Goal: Transaction & Acquisition: Obtain resource

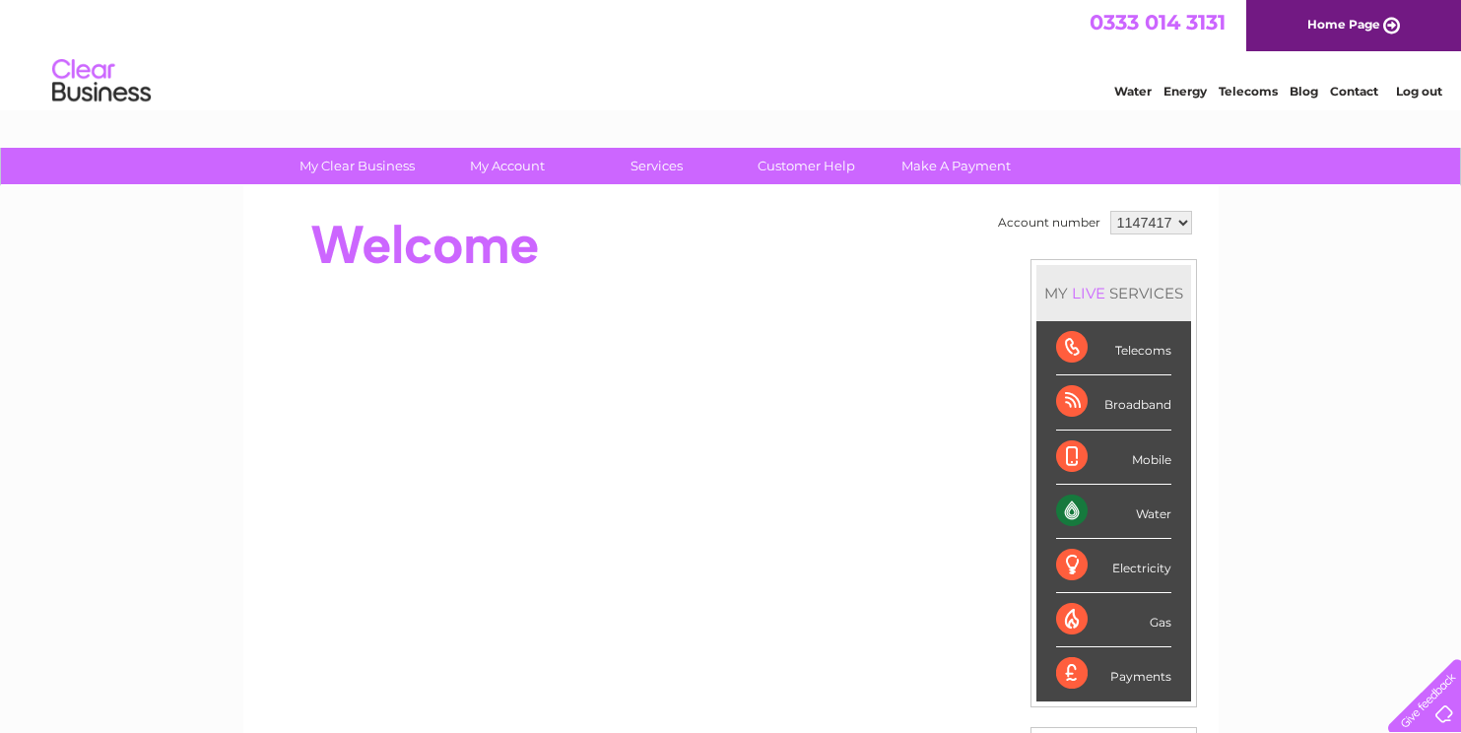
click at [1138, 505] on div "Water" at bounding box center [1113, 512] width 115 height 54
click at [1068, 510] on div "Water" at bounding box center [1113, 512] width 115 height 54
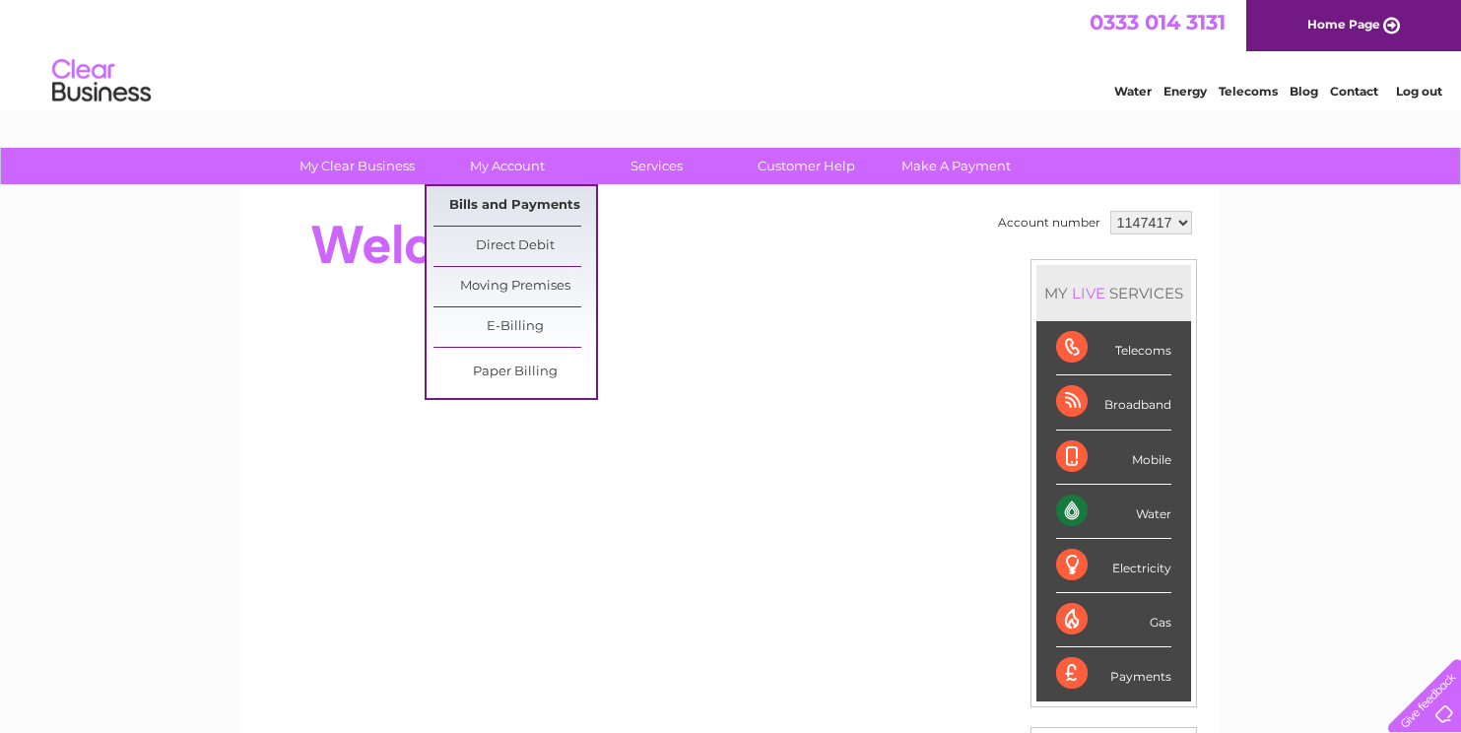
click at [508, 202] on link "Bills and Payments" at bounding box center [515, 205] width 163 height 39
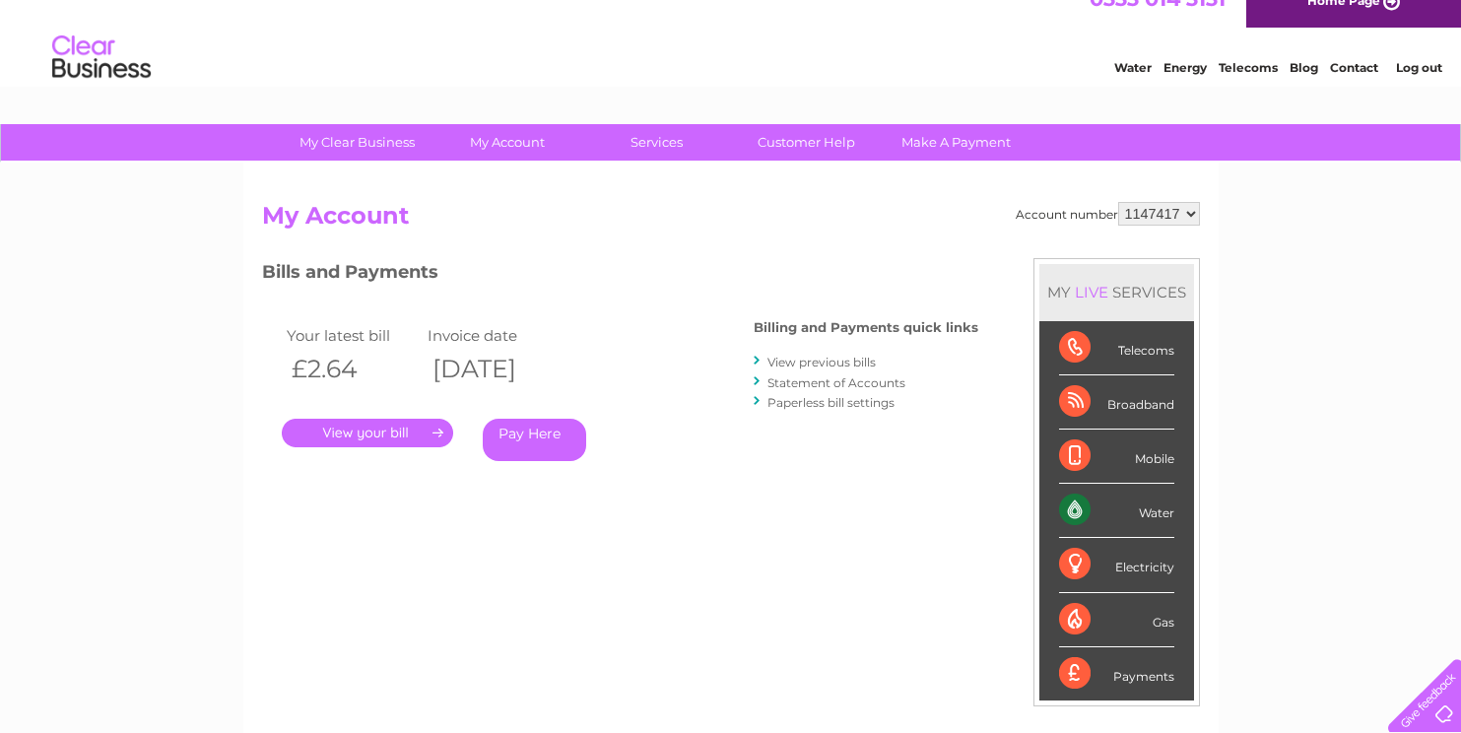
scroll to position [66, 0]
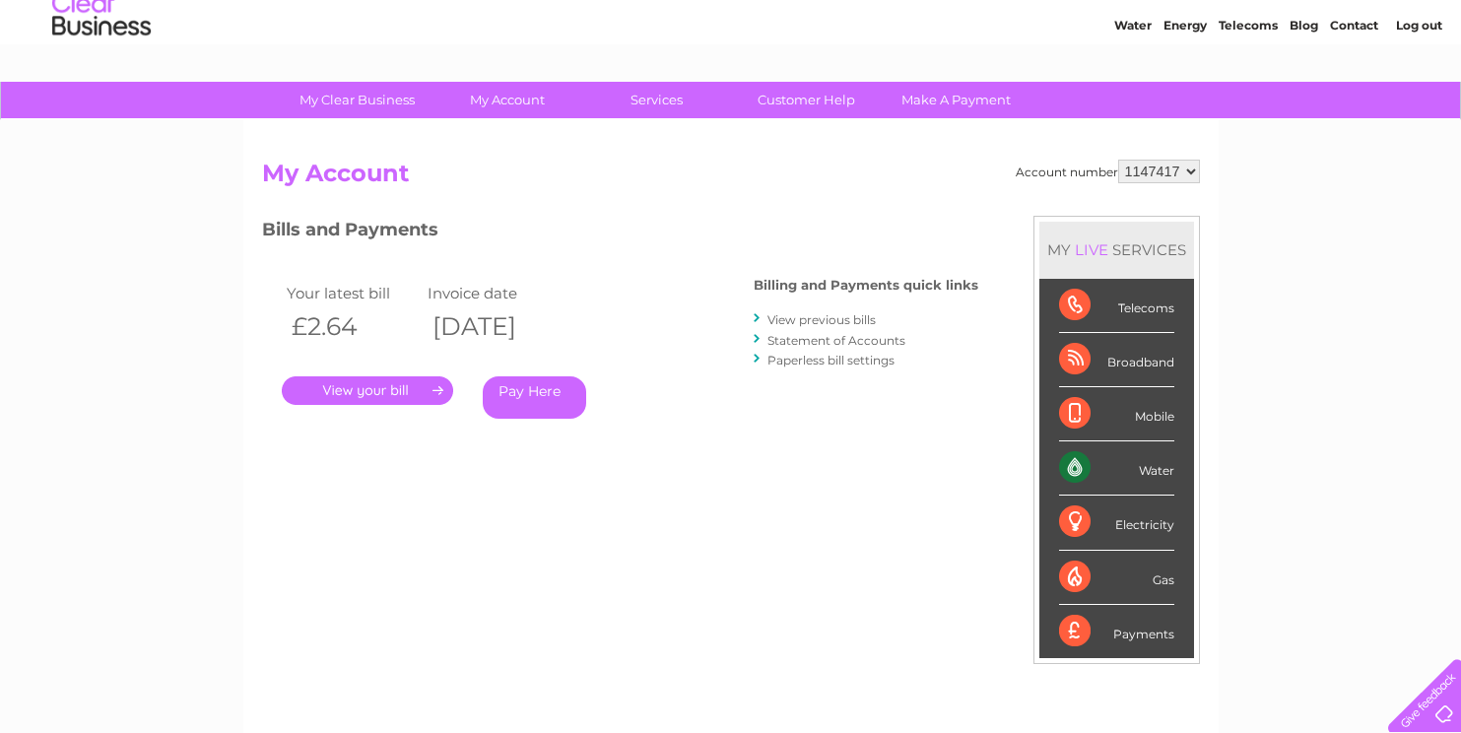
click at [804, 321] on link "View previous bills" at bounding box center [822, 319] width 108 height 15
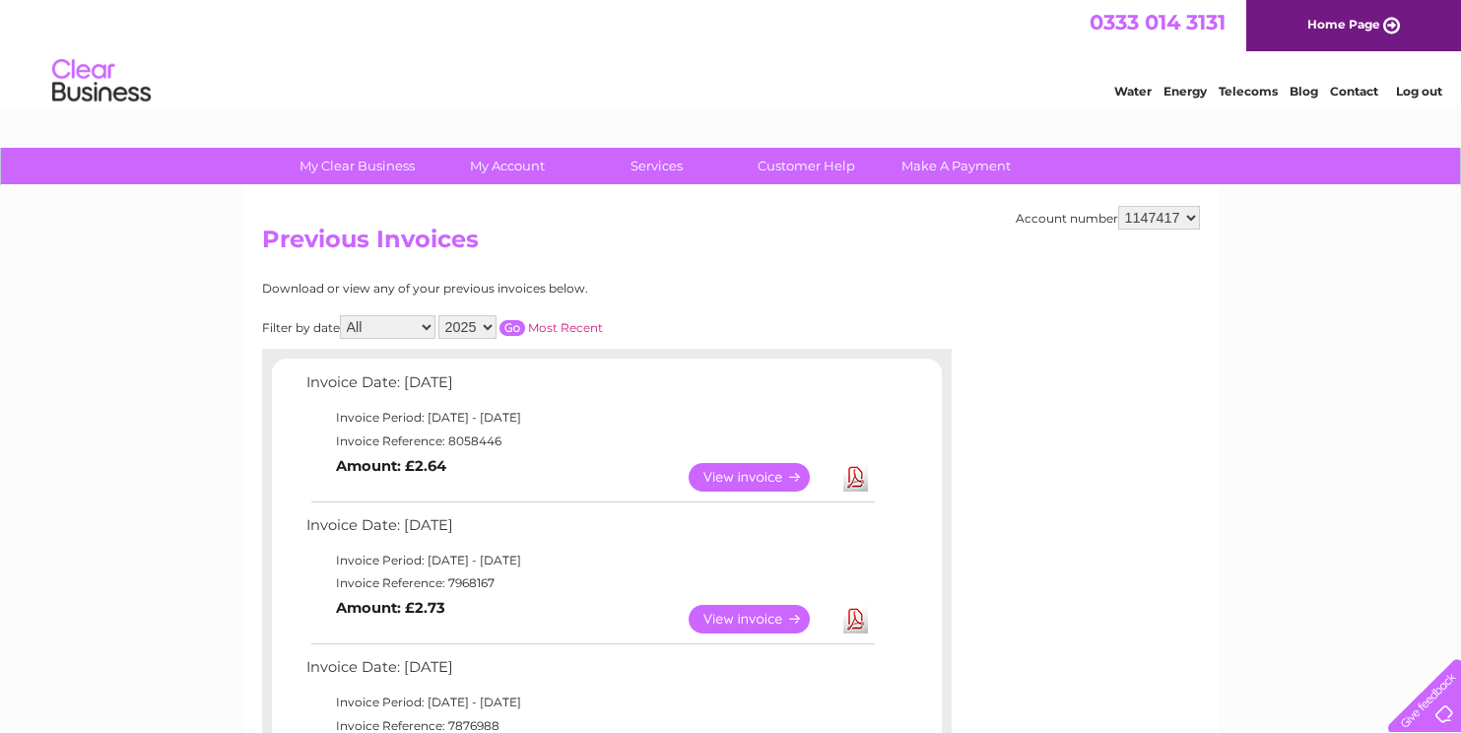
click at [482, 325] on select "2025 2024 2023 2022" at bounding box center [467, 327] width 58 height 24
select select "2024"
click at [439, 315] on select "2025 2024 2023 2022" at bounding box center [467, 327] width 58 height 24
click at [424, 328] on select "All January February March April May June July August September October Novembe…" at bounding box center [388, 327] width 96 height 24
select select "6"
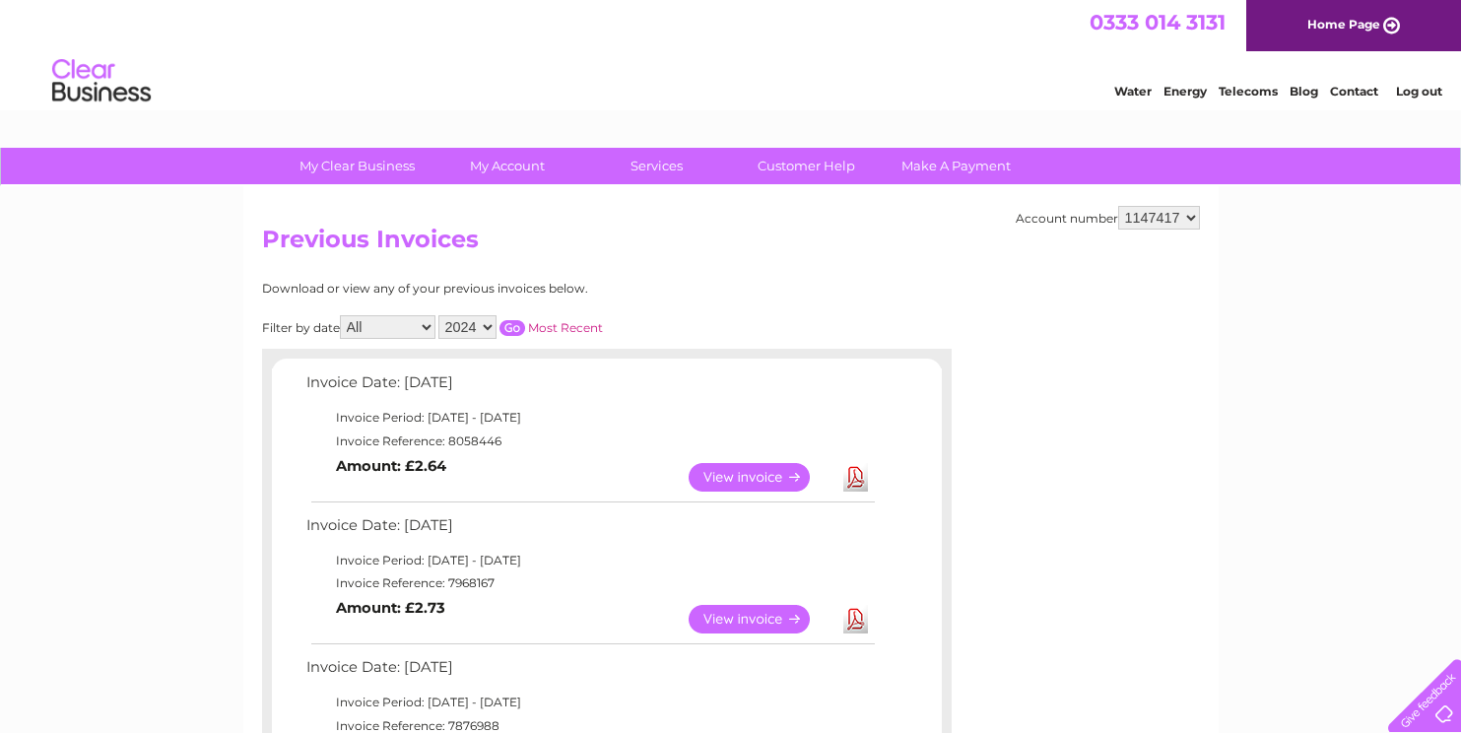
click at [342, 315] on select "All January February March April May June July August September October Novembe…" at bounding box center [388, 327] width 96 height 24
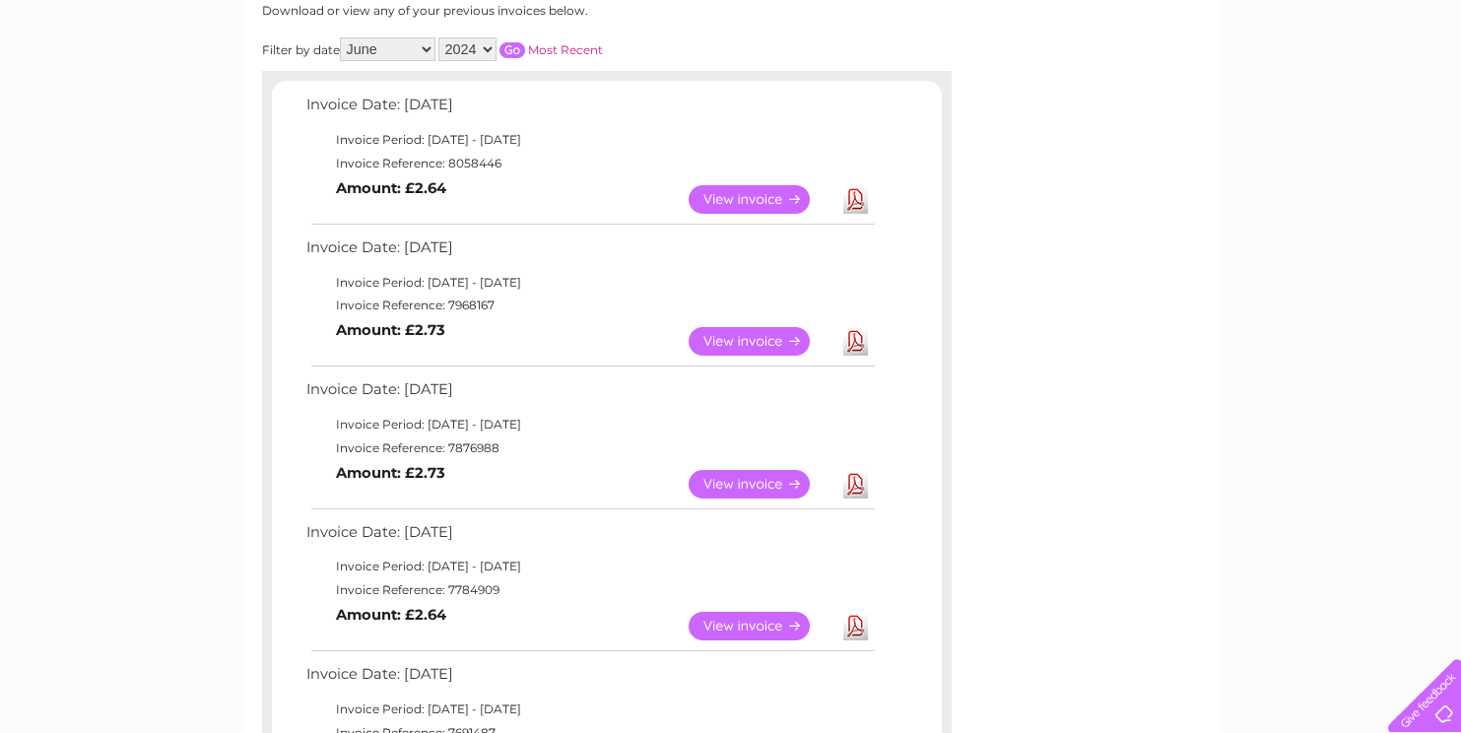
scroll to position [274, 0]
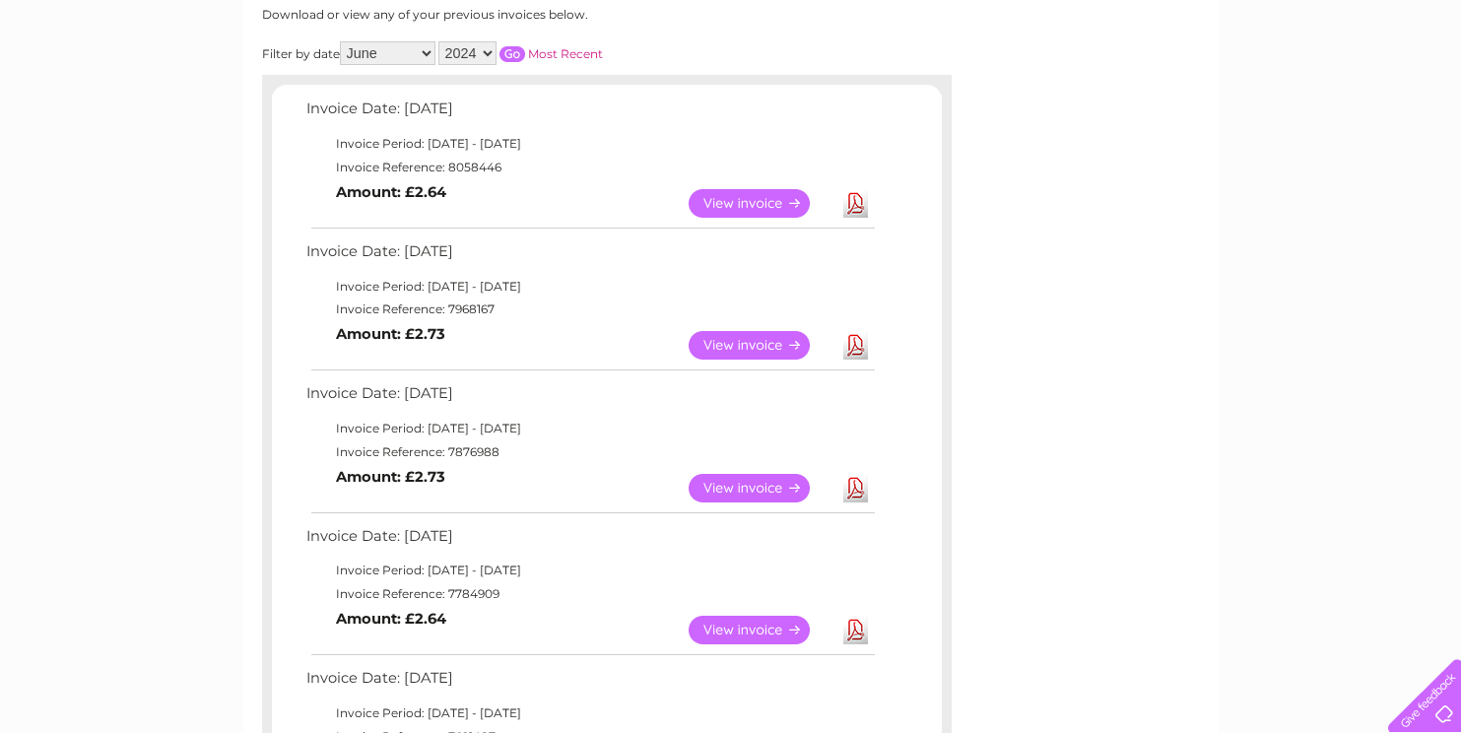
click at [489, 55] on select "2025 2024 2023 2022" at bounding box center [467, 53] width 58 height 24
select select "2025"
click at [439, 41] on select "2025 2024 2023 2022" at bounding box center [467, 53] width 58 height 24
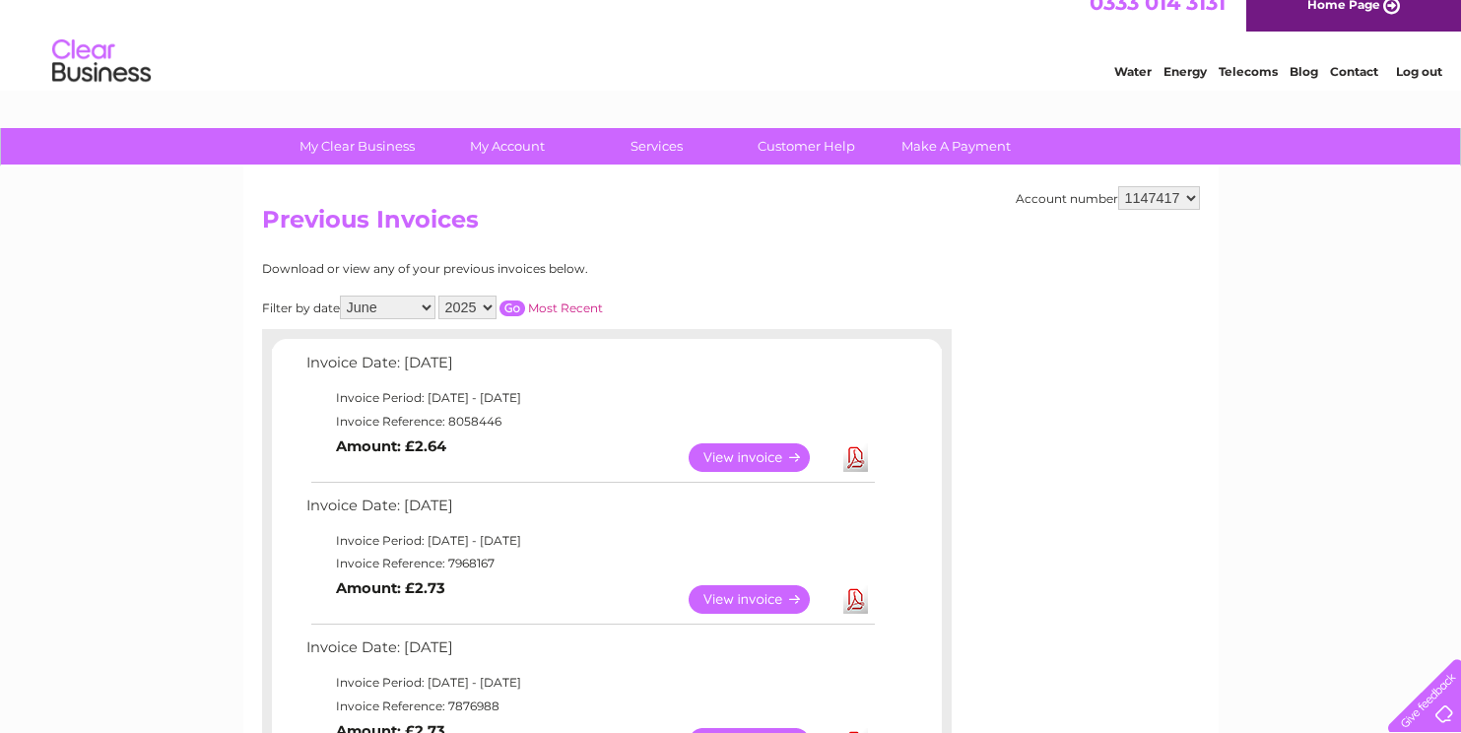
scroll to position [0, 0]
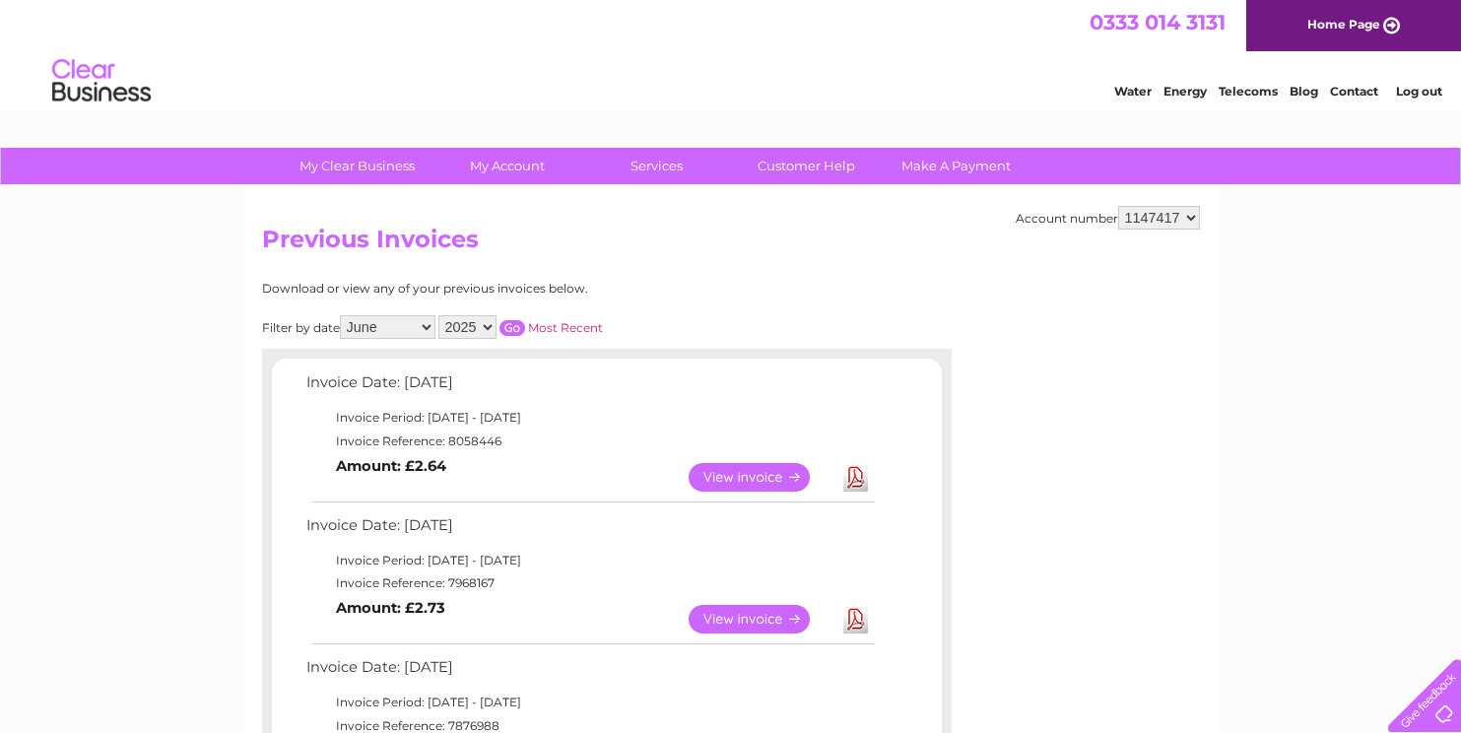
click at [433, 328] on select "All January February March April May June July August September October Novembe…" at bounding box center [388, 327] width 96 height 24
select select
click at [342, 315] on select "All January February March April May June July August September October Novembe…" at bounding box center [388, 327] width 96 height 24
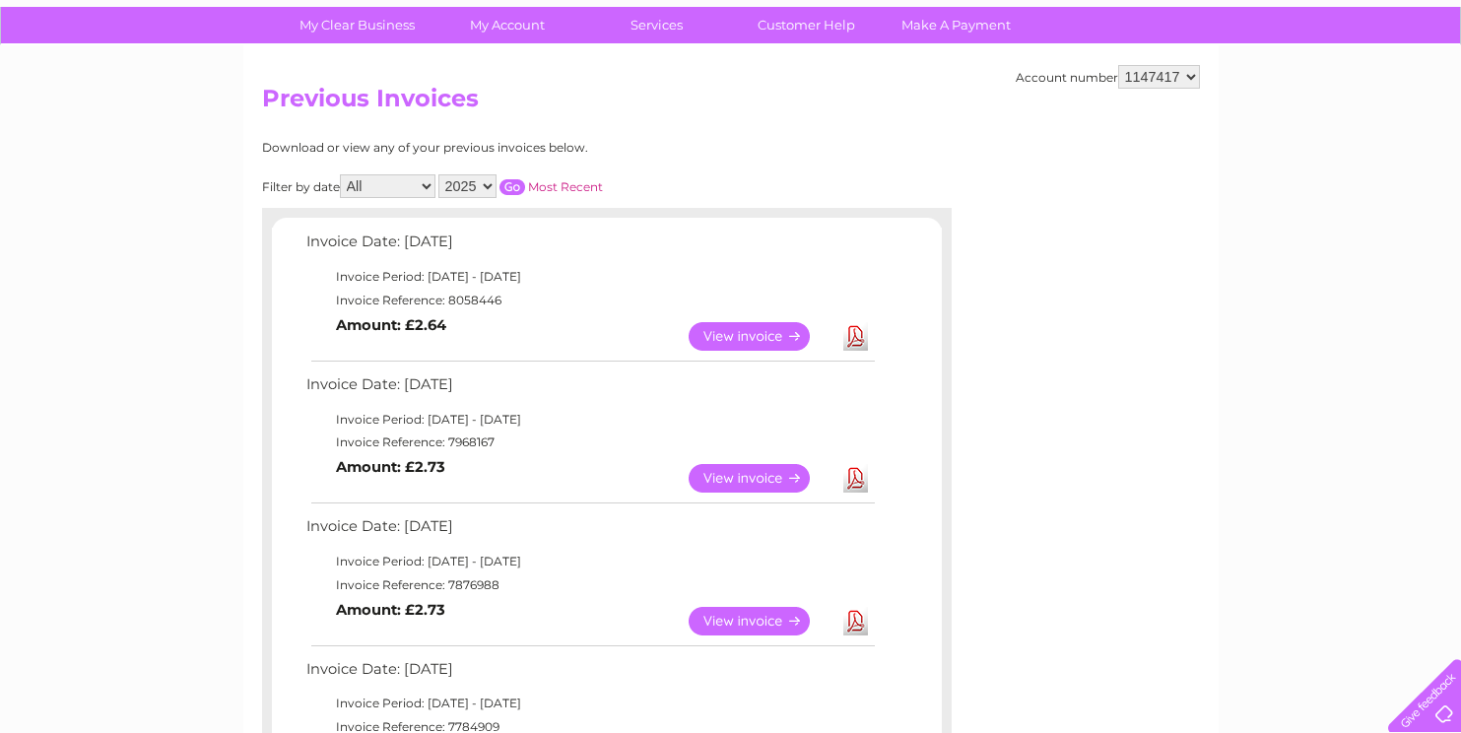
scroll to position [132, 0]
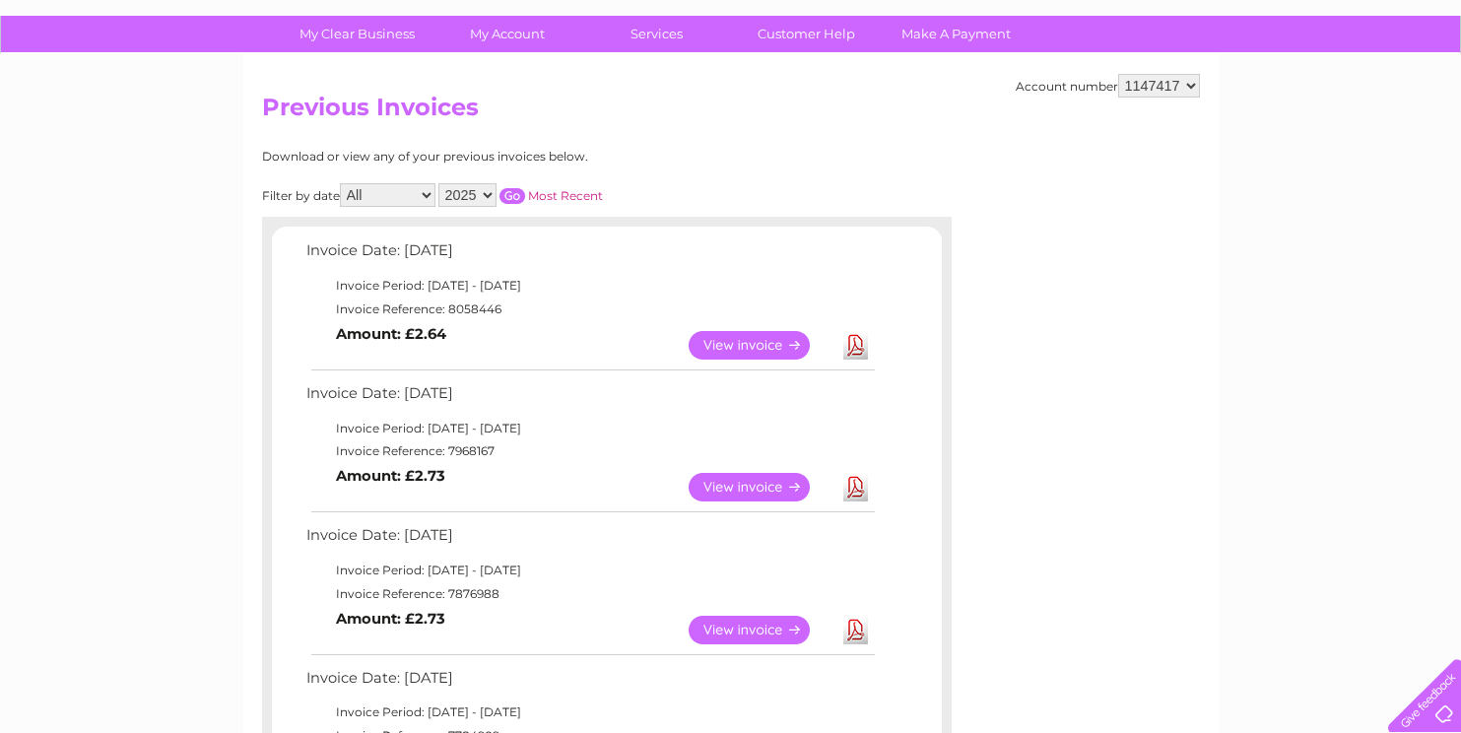
click at [486, 195] on select "2025 2024 2023 2022" at bounding box center [467, 195] width 58 height 24
select select "2024"
click at [439, 183] on select "2025 2024 2023 2022" at bounding box center [467, 195] width 58 height 24
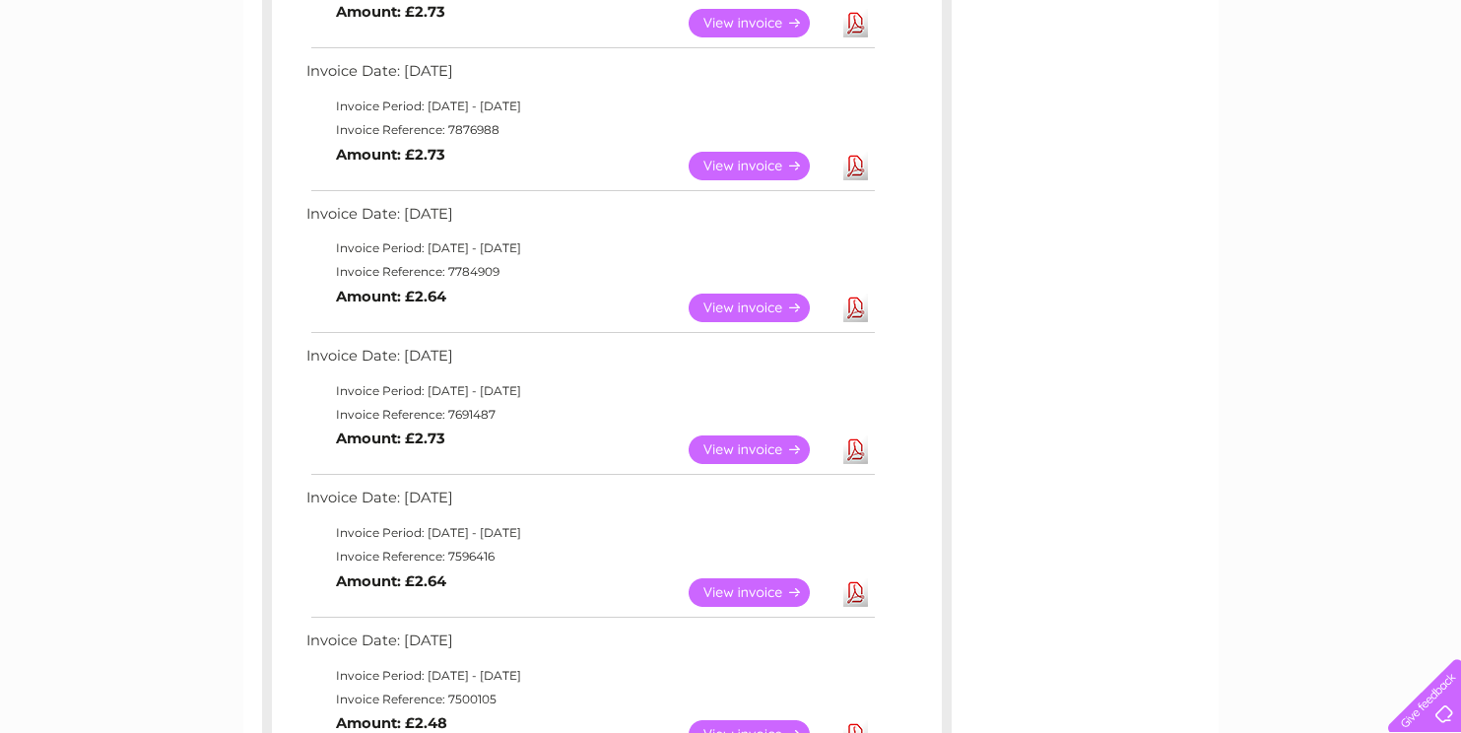
scroll to position [0, 0]
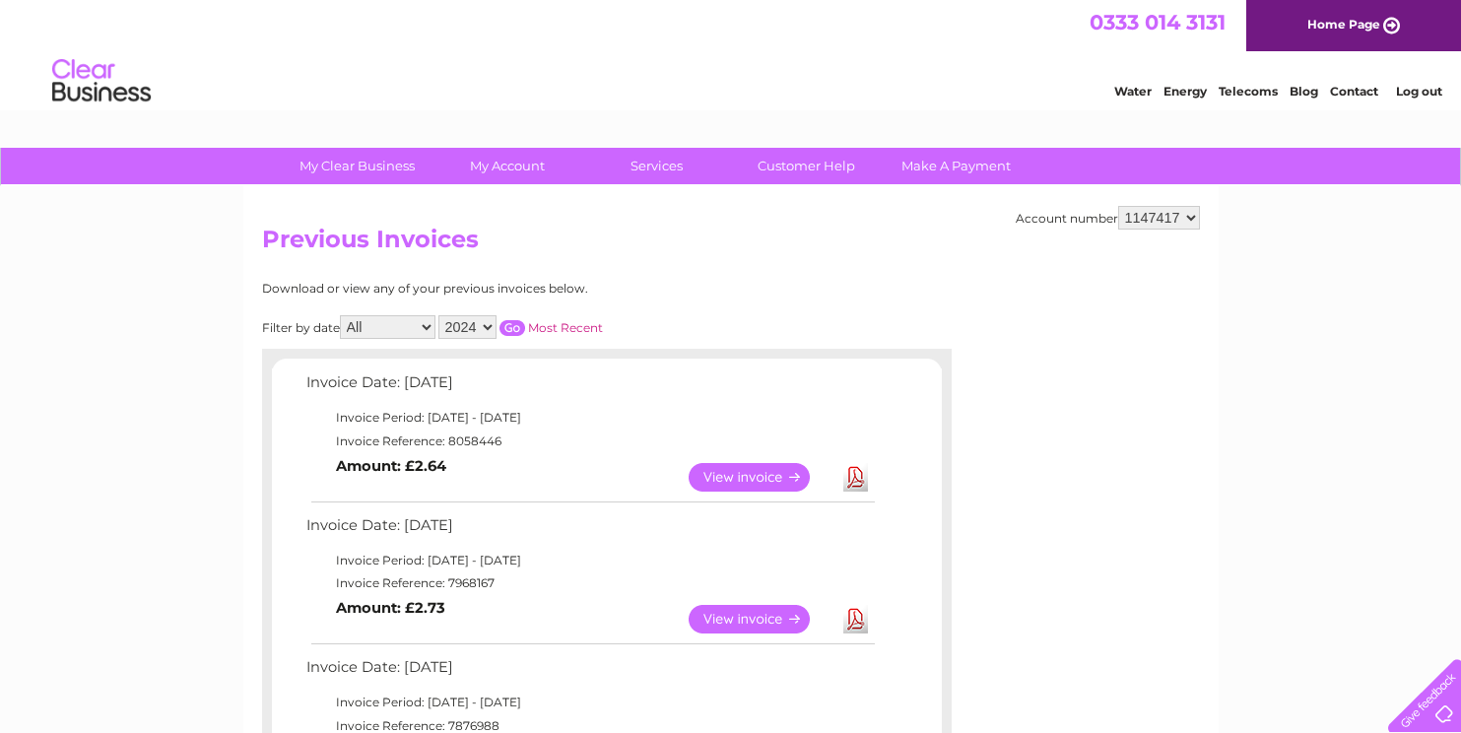
click at [515, 324] on input "button" at bounding box center [513, 328] width 26 height 16
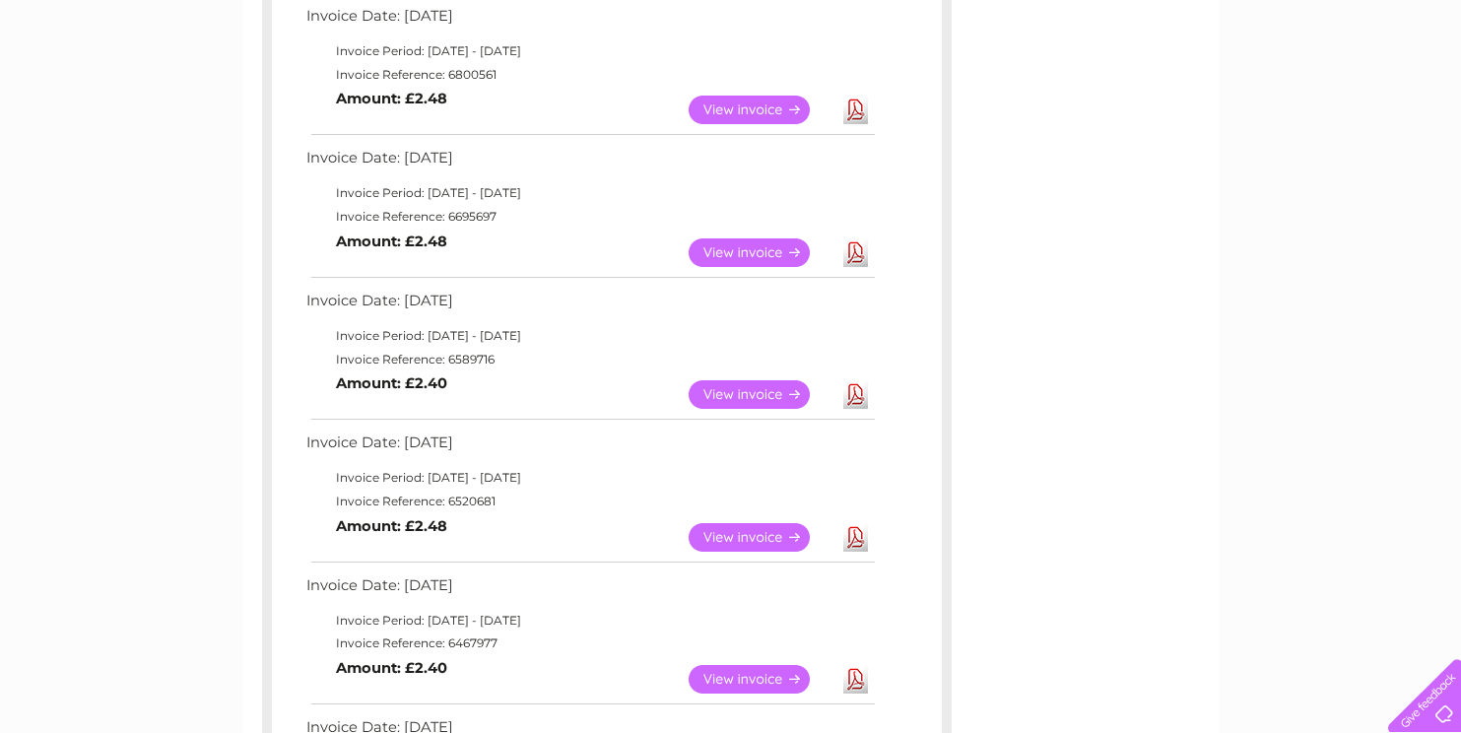
scroll to position [940, 0]
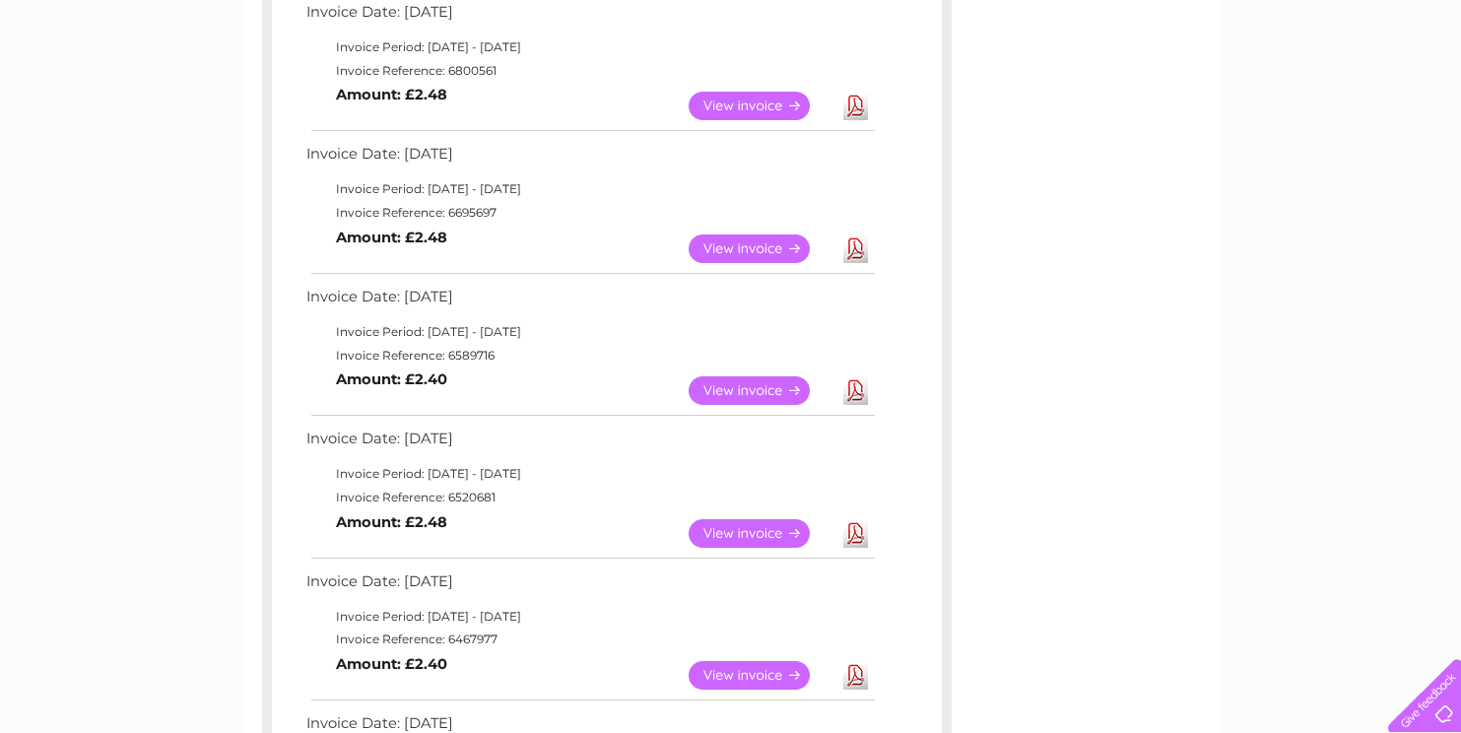
click at [734, 390] on link "View" at bounding box center [761, 390] width 145 height 29
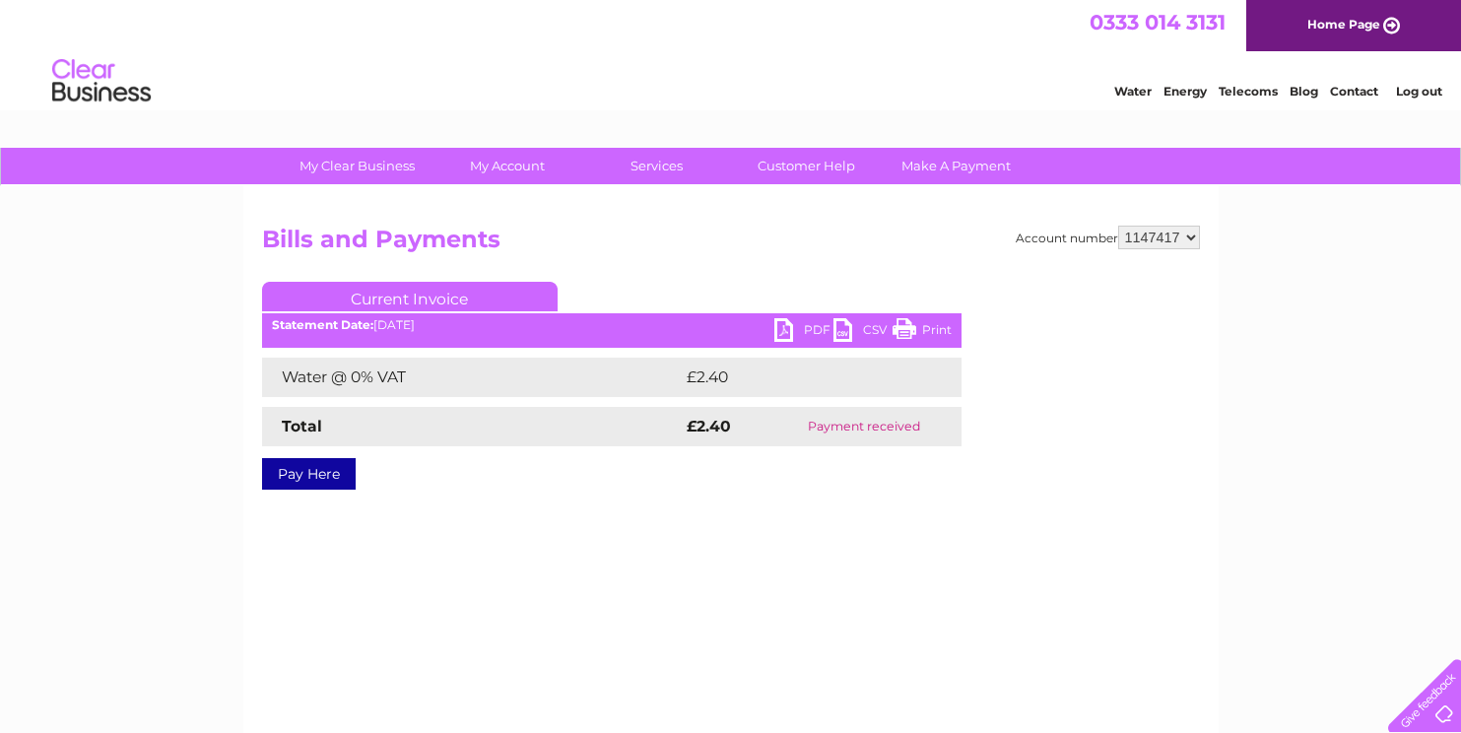
click at [797, 323] on link "PDF" at bounding box center [803, 332] width 59 height 29
